Goal: Find specific page/section: Find specific page/section

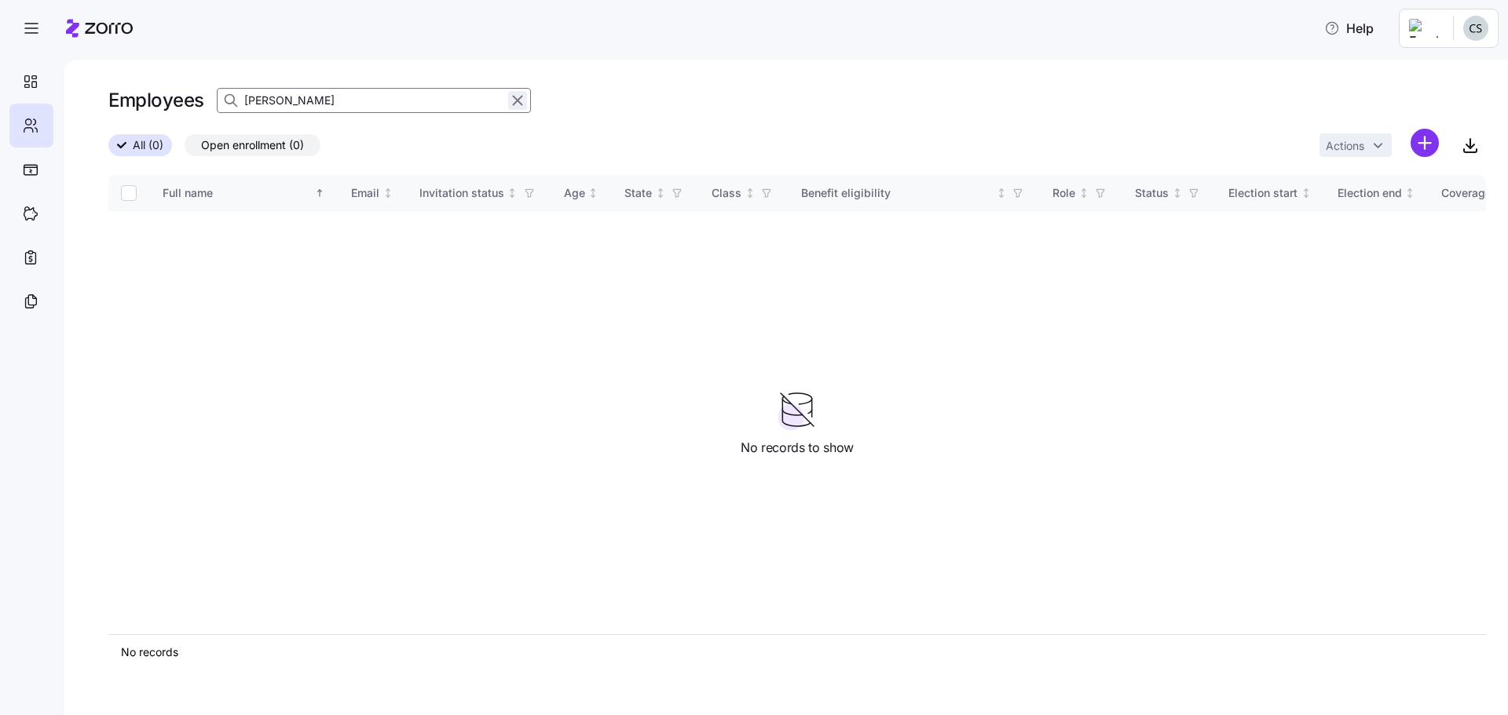
click at [521, 97] on icon "button" at bounding box center [517, 100] width 17 height 19
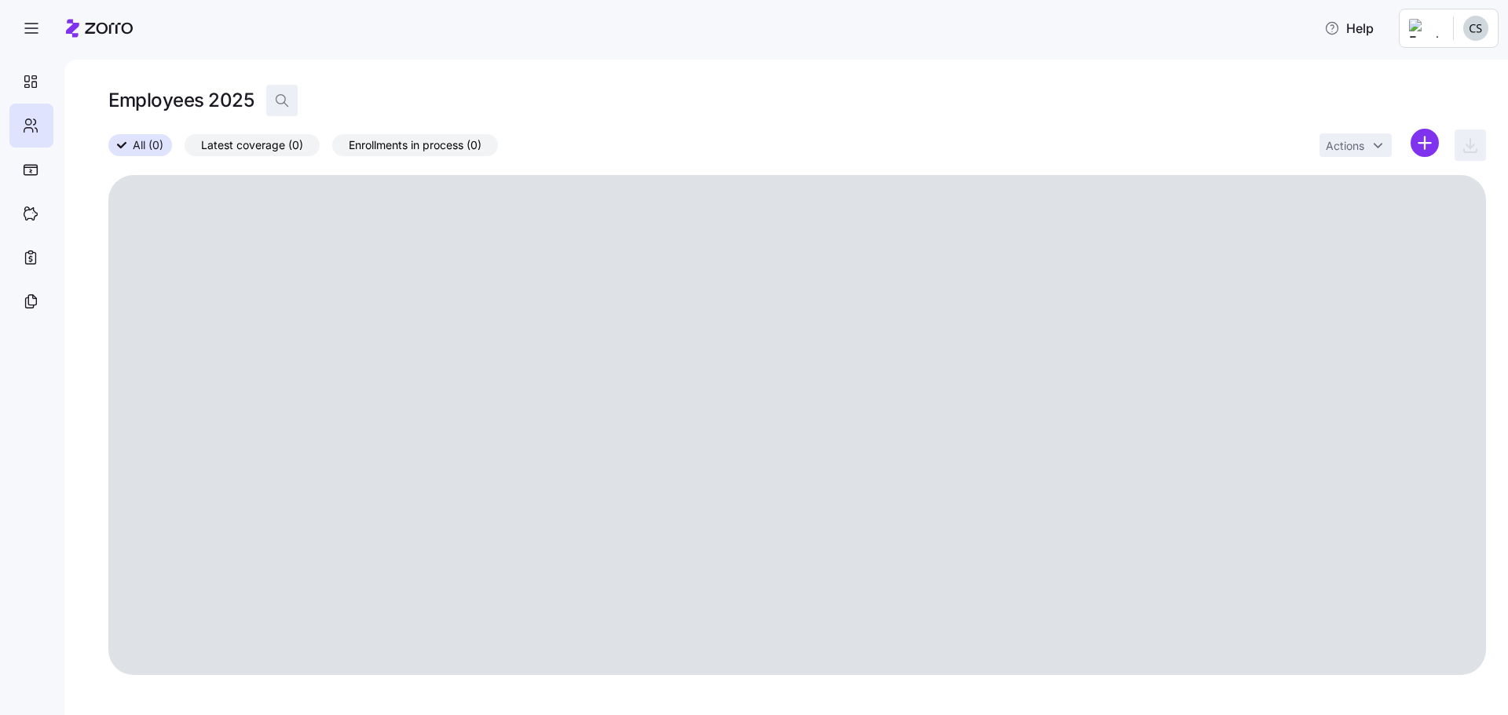
click at [286, 101] on icon "button" at bounding box center [282, 101] width 16 height 16
click at [355, 105] on input at bounding box center [423, 100] width 314 height 25
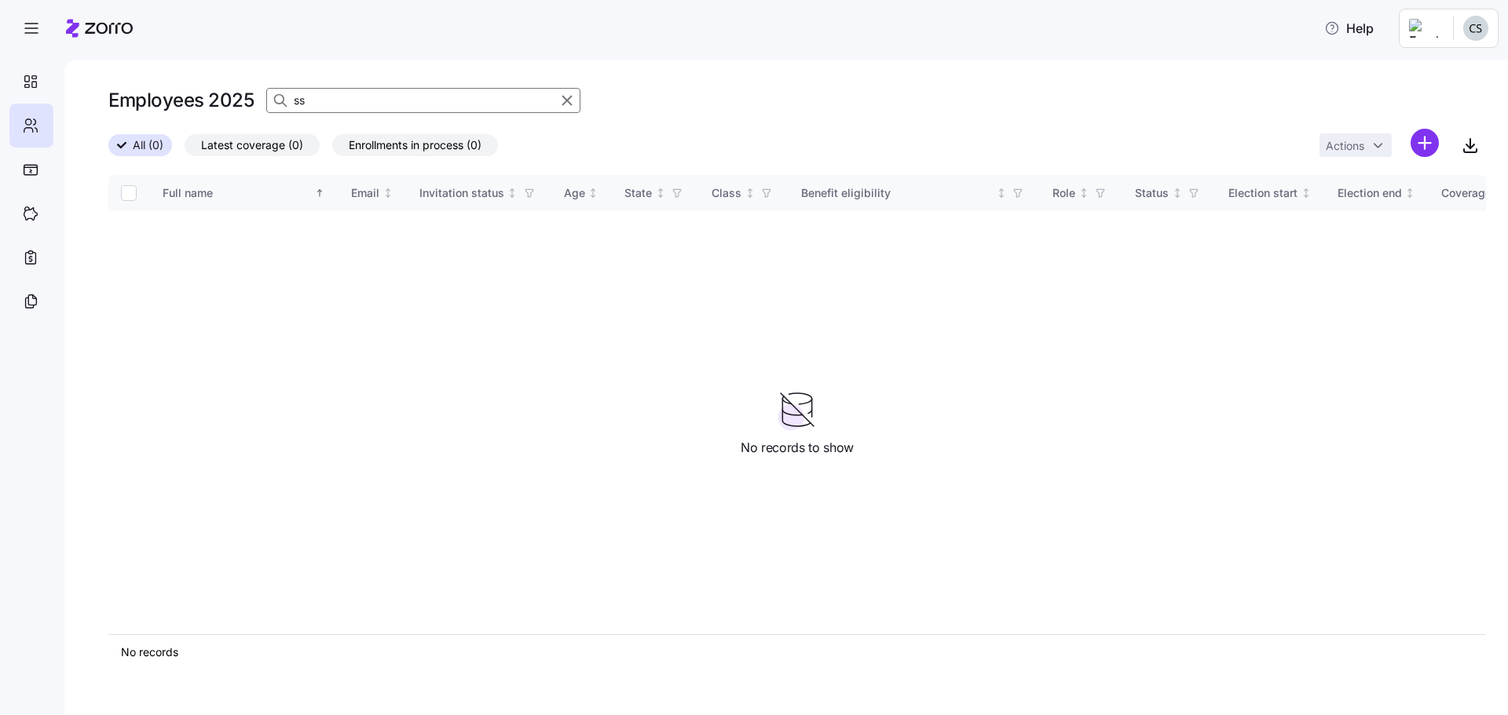
type input "s"
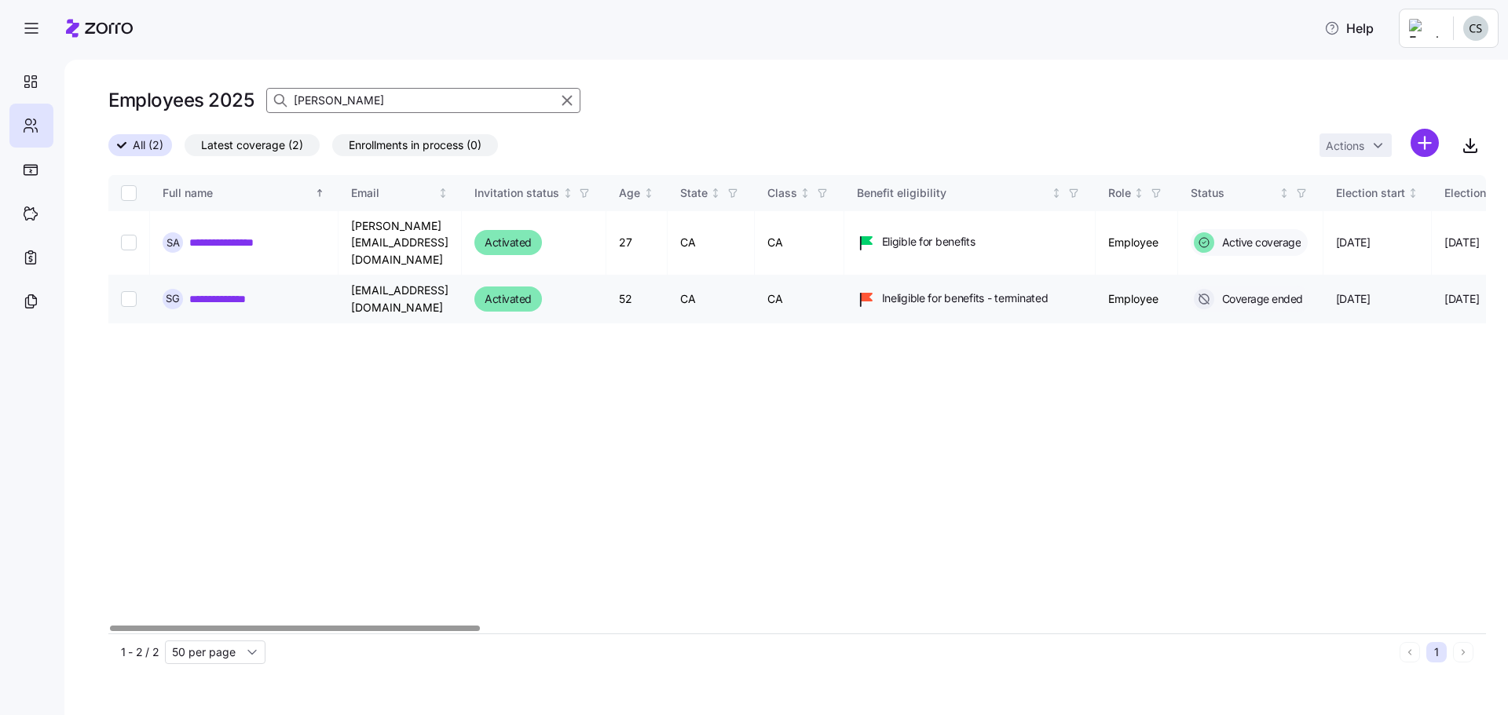
type input "[PERSON_NAME]"
drag, startPoint x: 210, startPoint y: 285, endPoint x: 437, endPoint y: 322, distance: 230.7
click at [210, 291] on link "**********" at bounding box center [239, 299] width 101 height 16
